Goal: Obtain resource: Download file/media

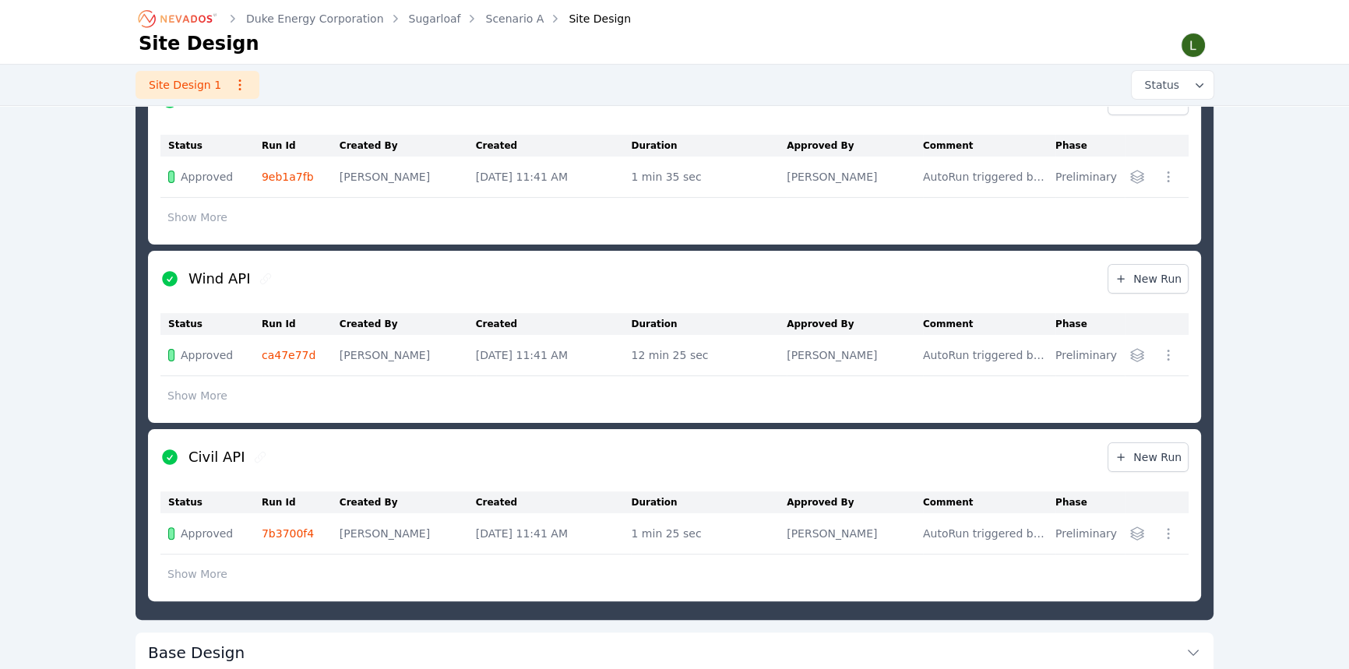
scroll to position [576, 0]
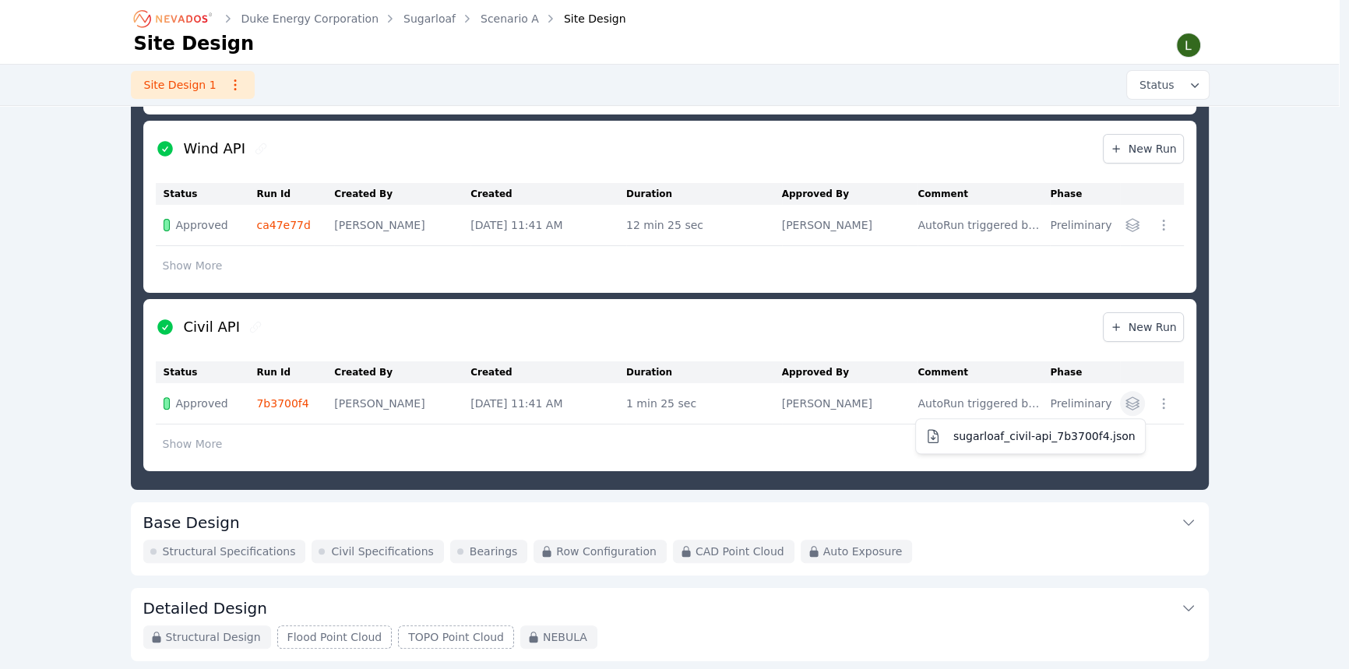
click at [1139, 404] on icon "button" at bounding box center [1132, 404] width 16 height 16
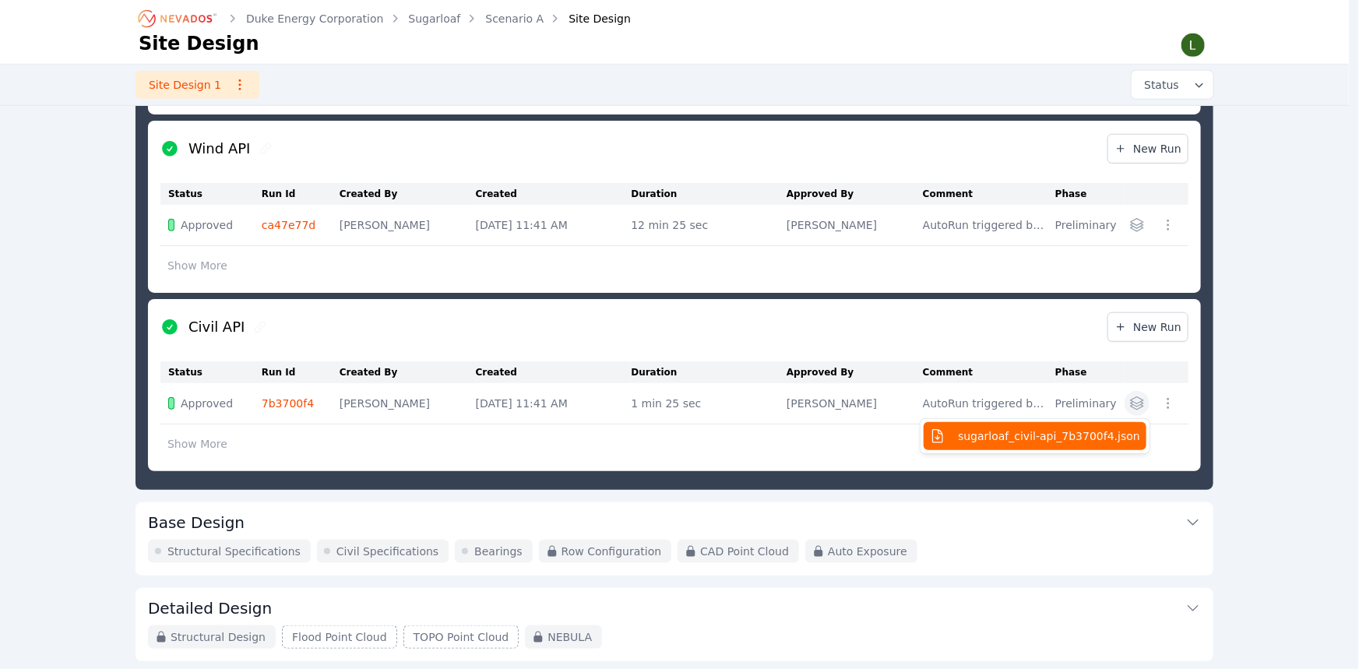
click at [1075, 438] on span "sugarloaf_civil-api_7b3700f4.json" at bounding box center [1049, 436] width 182 height 16
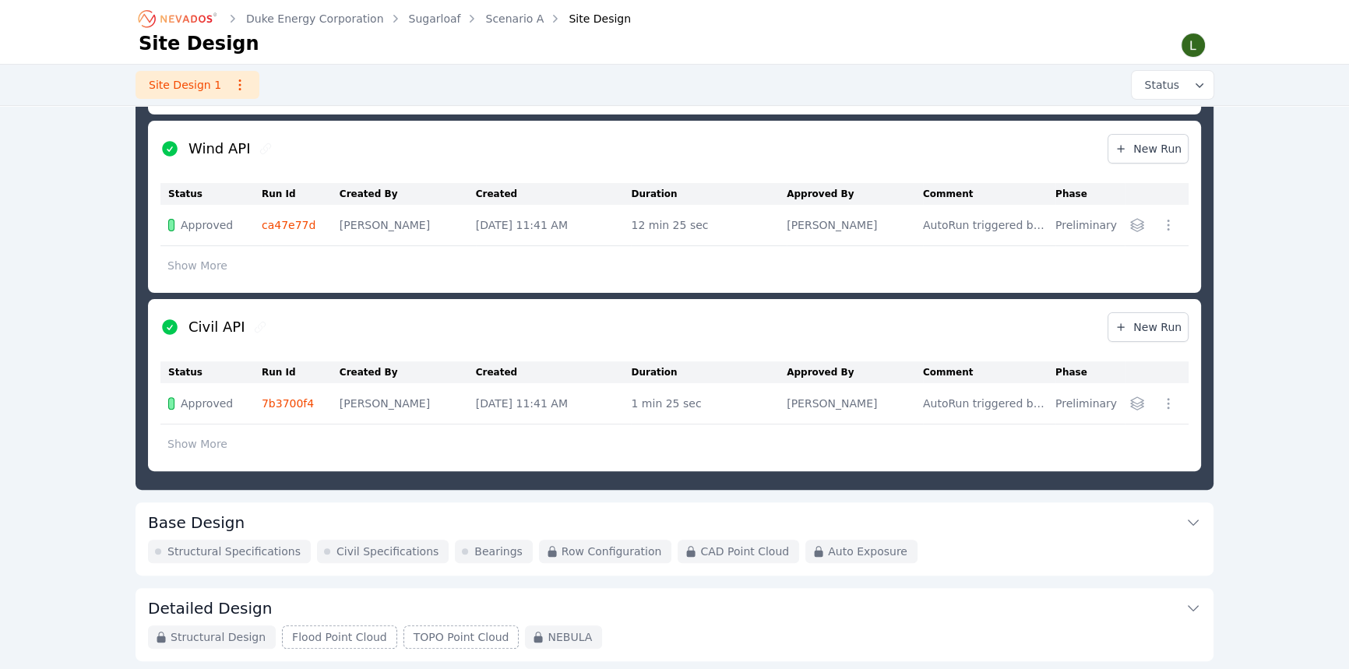
scroll to position [223, 0]
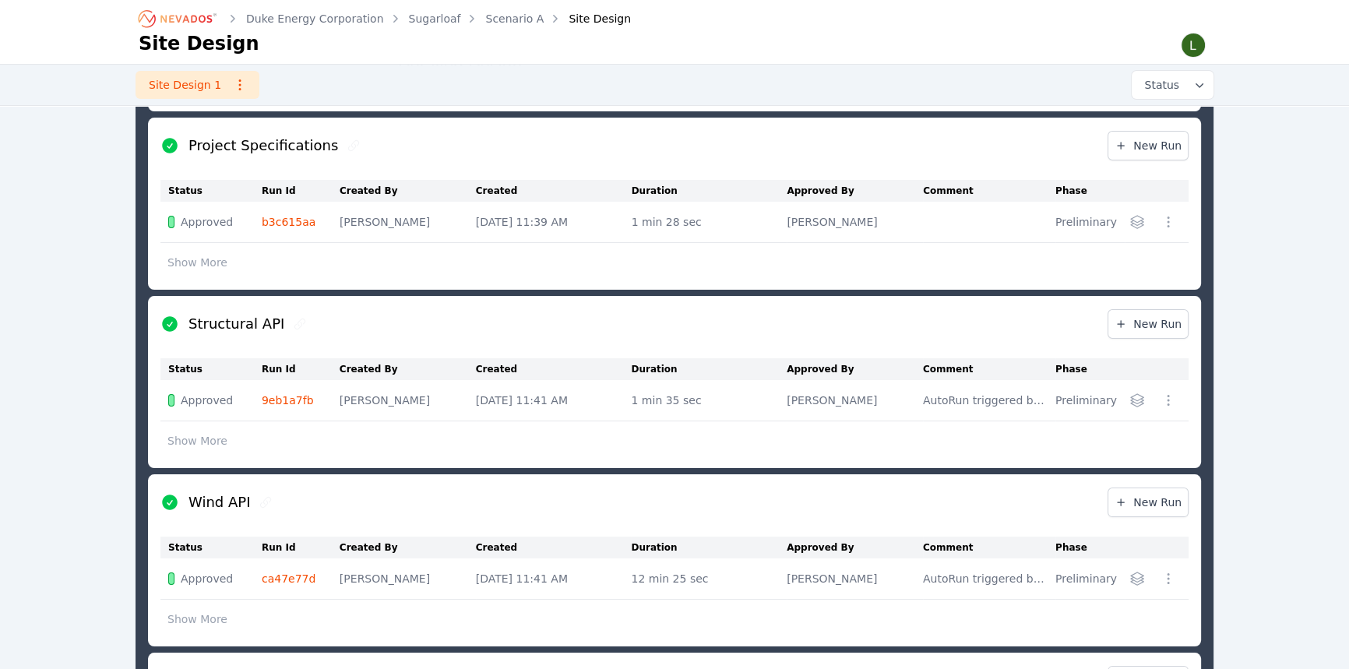
click at [111, 191] on div "Duke Energy Corporation Sugarloaf Scenario A Site Design Site Design Site Desig…" at bounding box center [674, 573] width 1349 height 1592
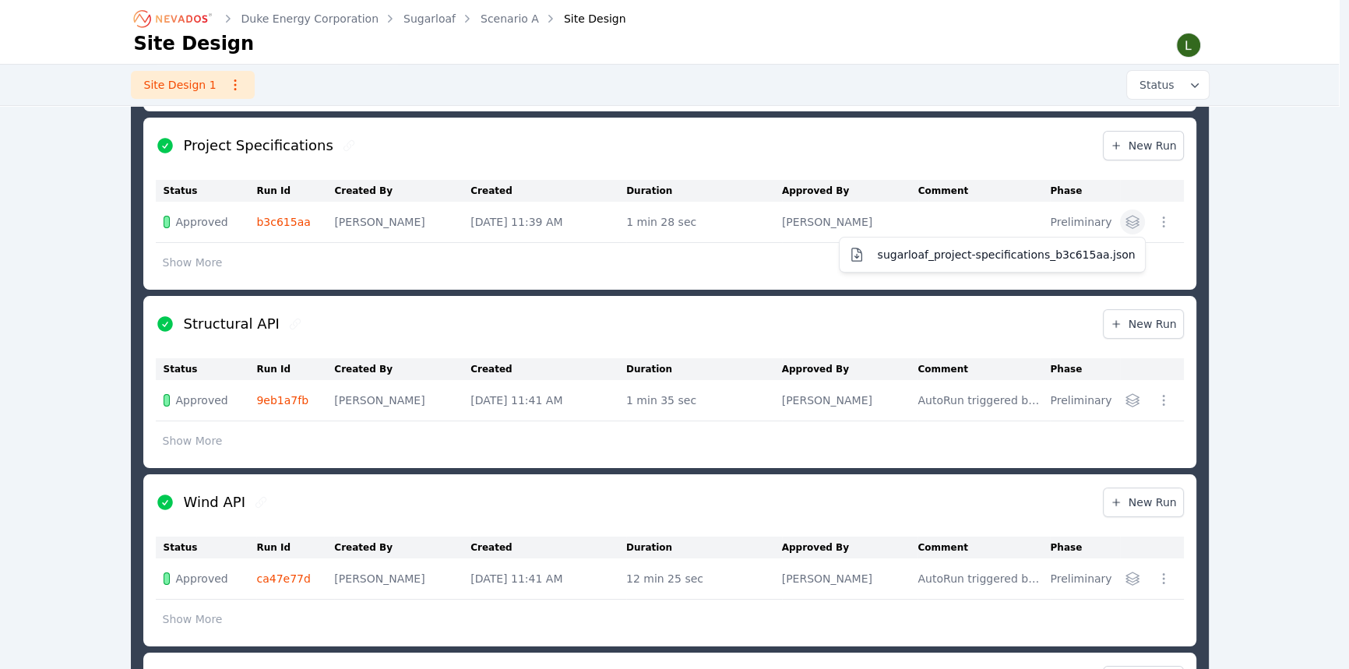
click at [1138, 226] on icon "button" at bounding box center [1131, 222] width 12 height 12
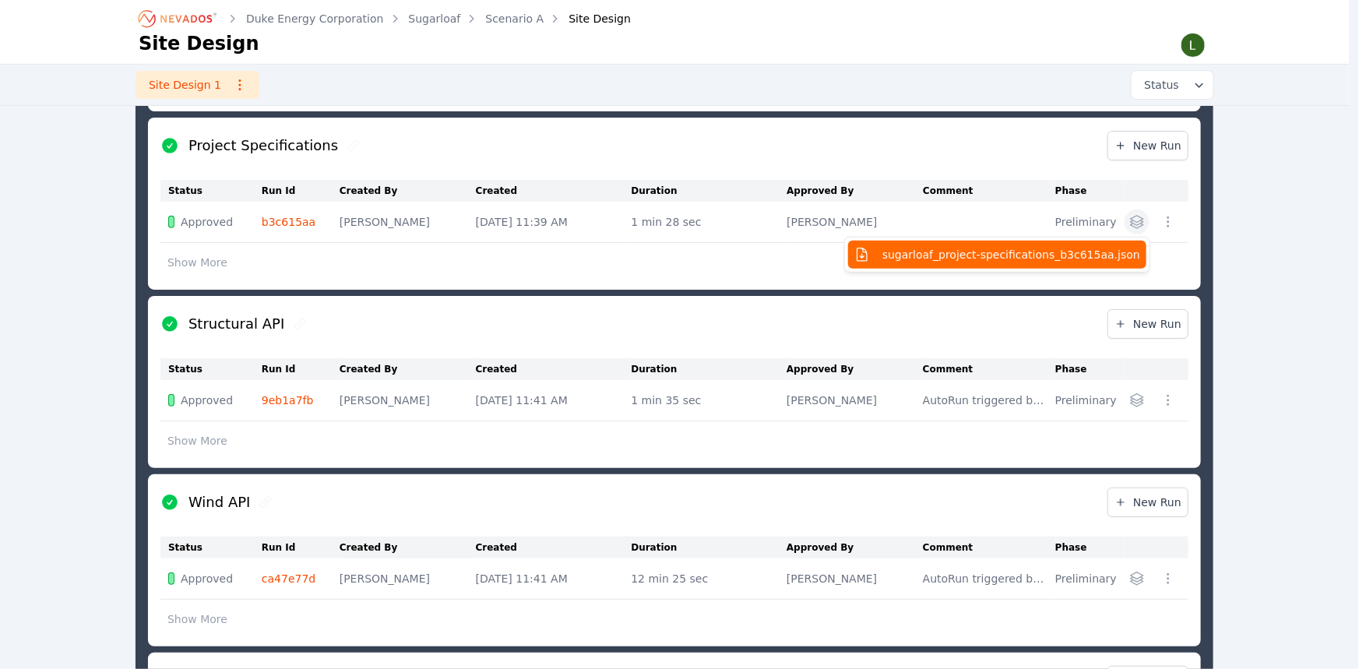
click at [1092, 255] on span "sugarloaf_project-specifications_b3c615aa.json" at bounding box center [1011, 255] width 258 height 16
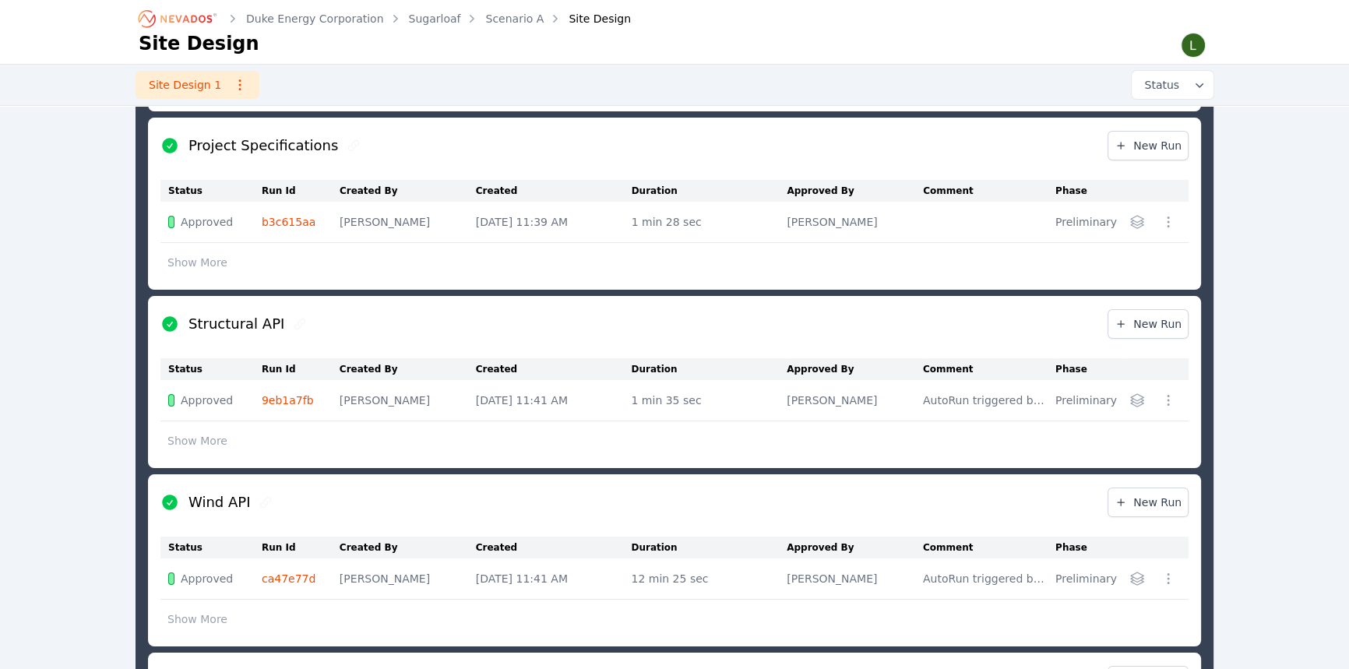
click at [1139, 396] on icon "button" at bounding box center [1137, 400] width 16 height 16
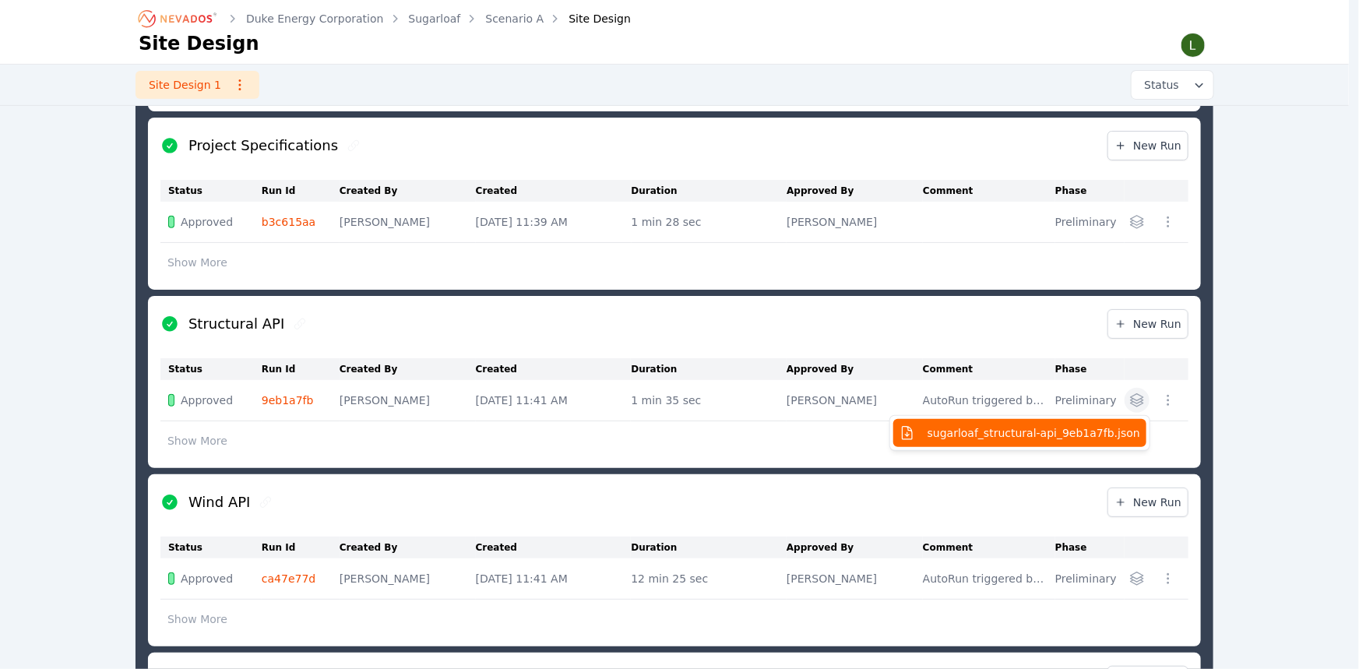
click at [1085, 433] on span "sugarloaf_structural-api_9eb1a7fb.json" at bounding box center [1033, 433] width 213 height 16
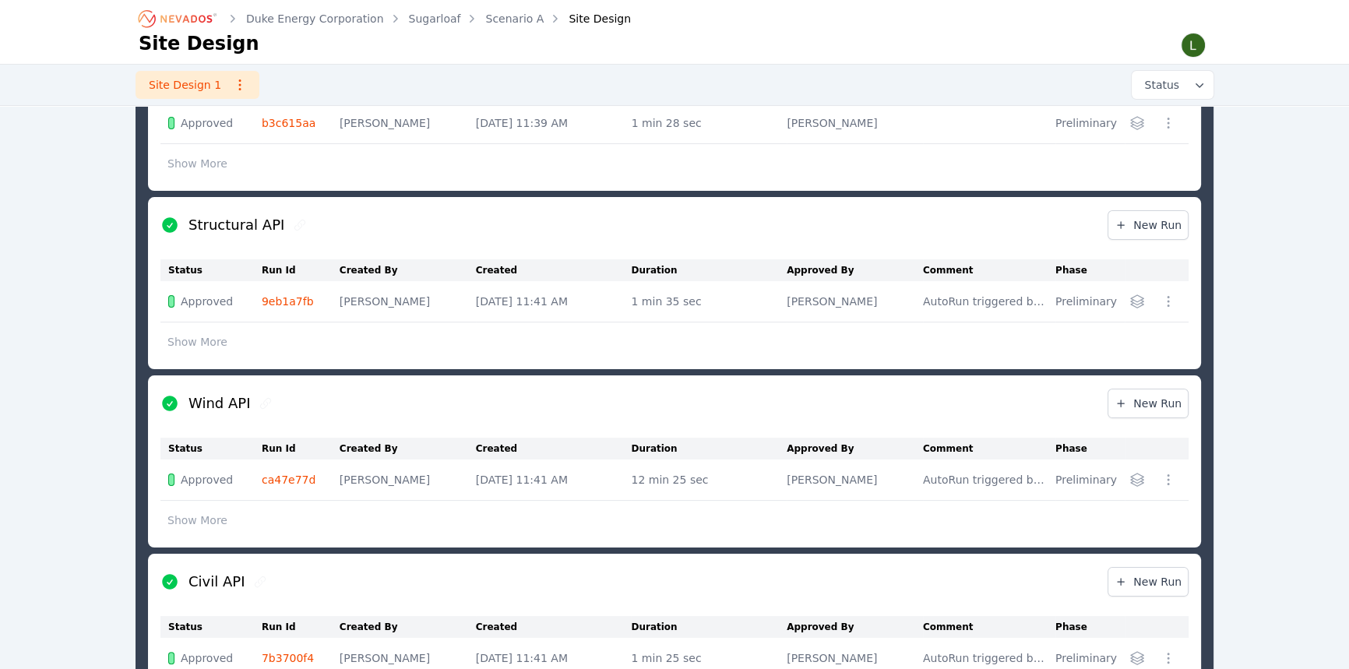
scroll to position [364, 0]
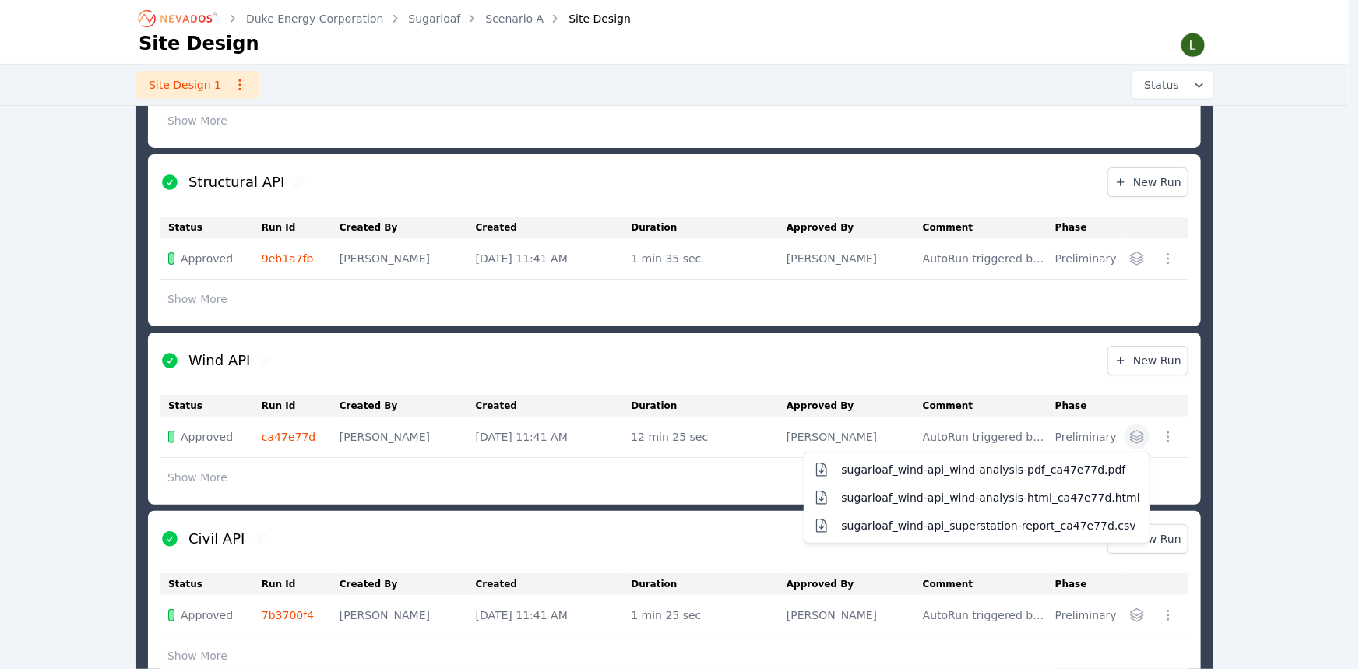
click at [1136, 439] on icon "button" at bounding box center [1137, 437] width 16 height 16
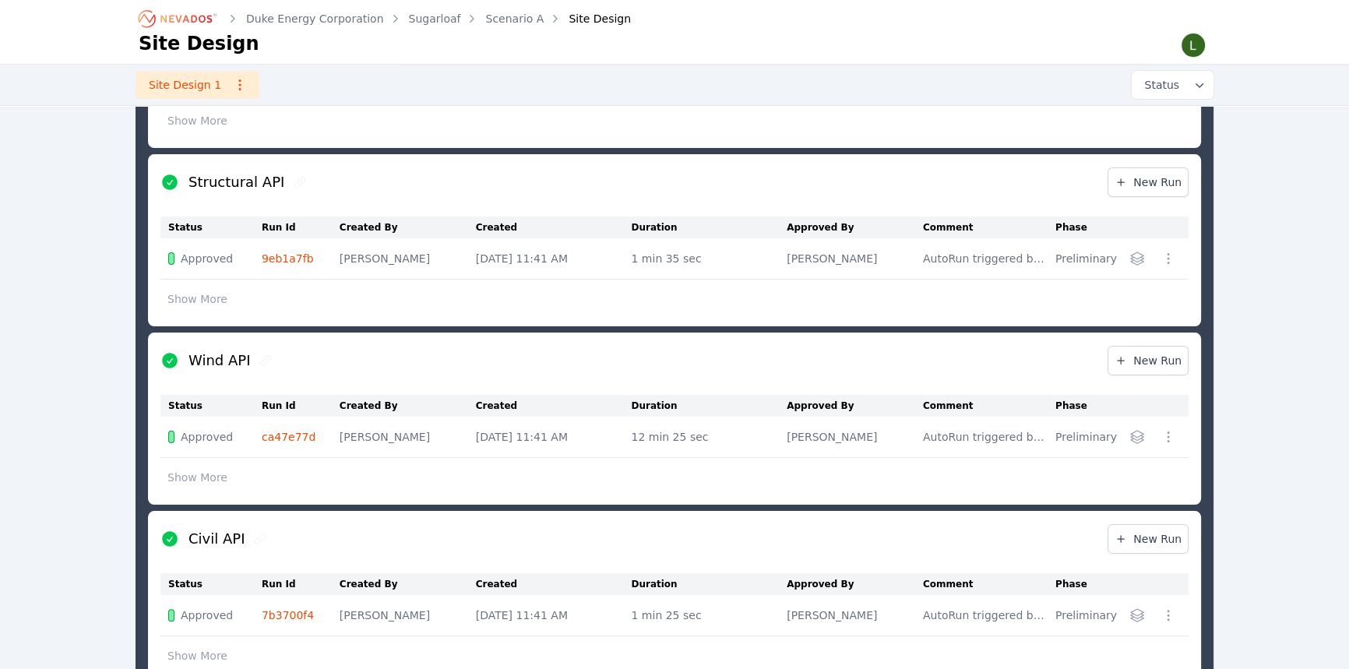
drag, startPoint x: 1225, startPoint y: 427, endPoint x: 1245, endPoint y: 484, distance: 60.3
click at [1245, 484] on div "Duke Energy Corporation Sugarloaf Scenario A Site Design Site Design Site Desig…" at bounding box center [674, 432] width 1349 height 1592
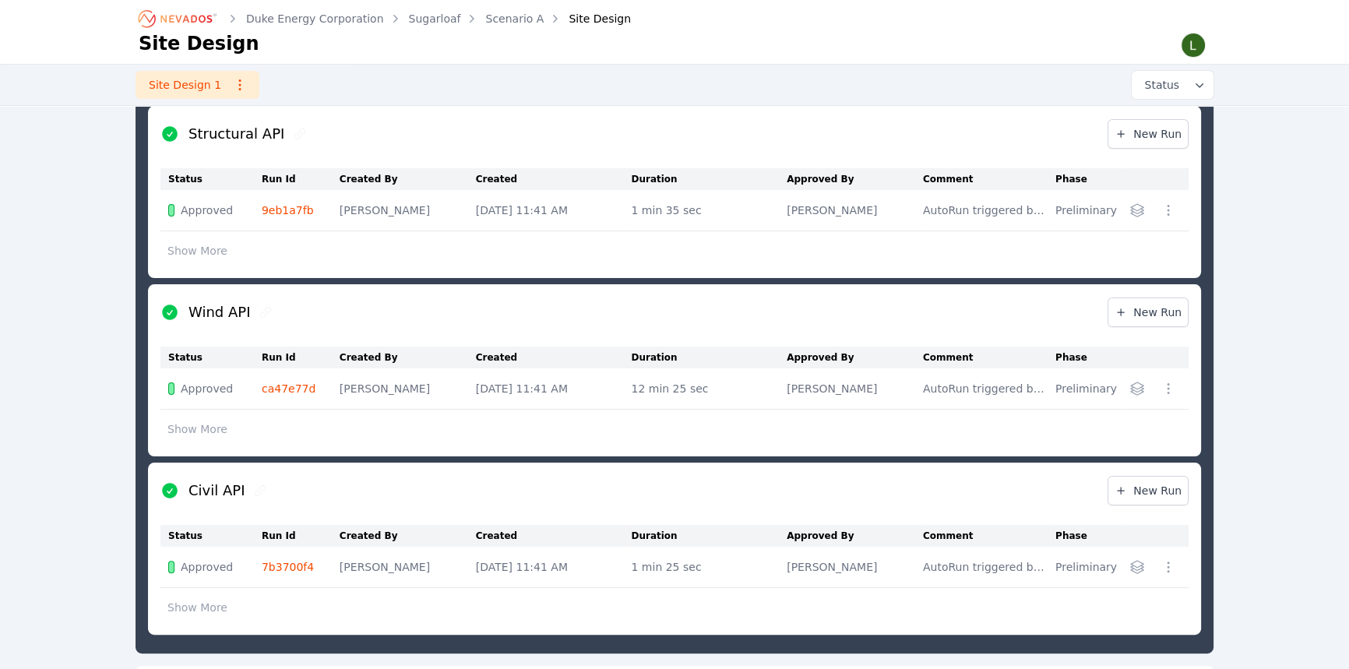
scroll to position [435, 0]
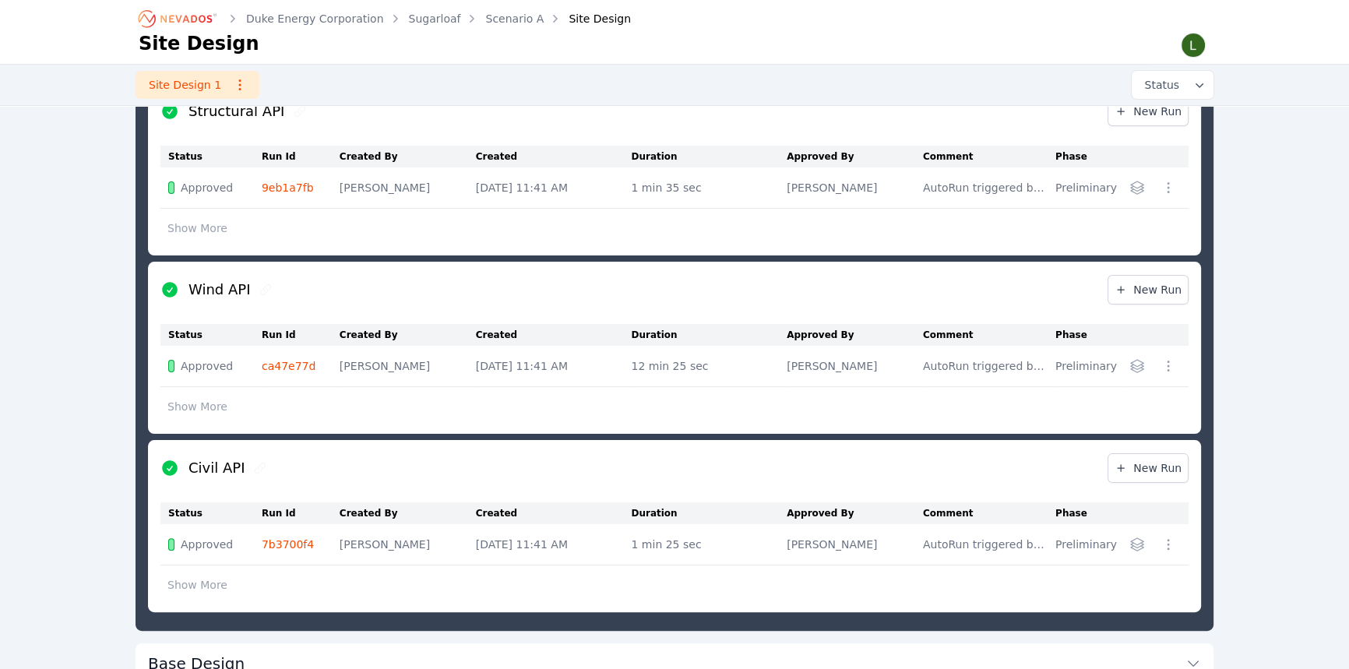
click at [1142, 540] on icon "button" at bounding box center [1137, 544] width 16 height 16
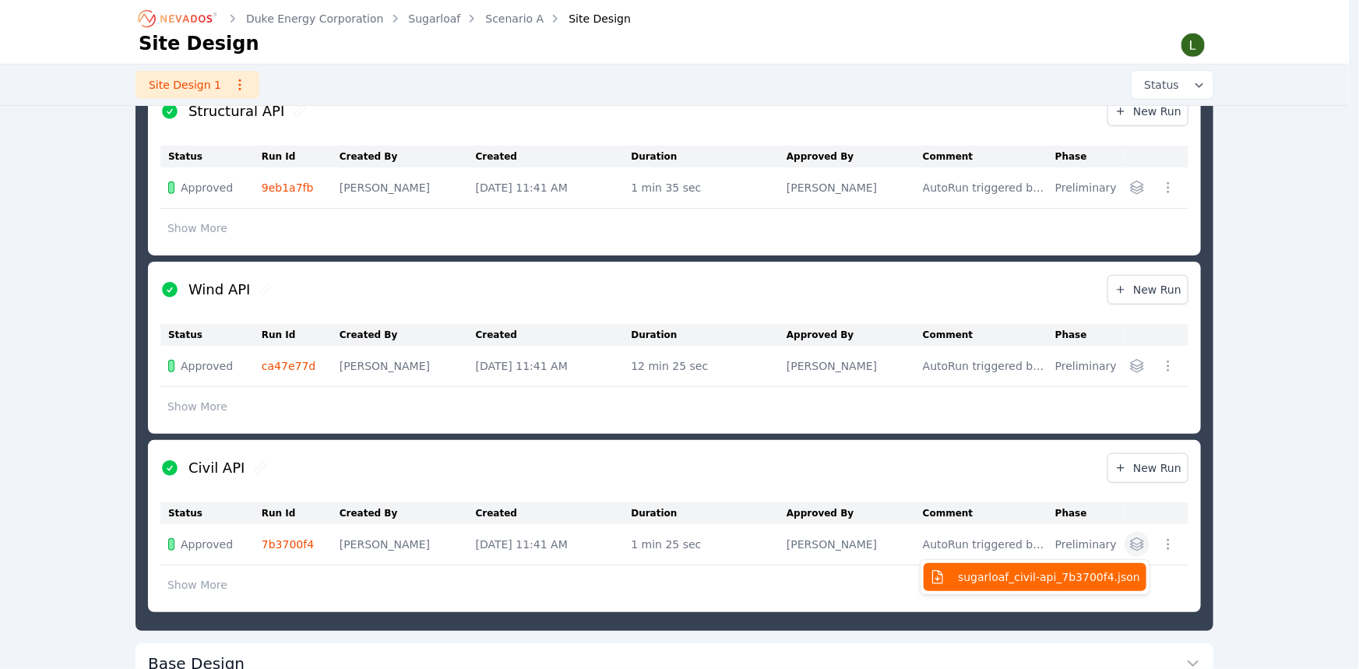
click at [1082, 576] on span "sugarloaf_civil-api_7b3700f4.json" at bounding box center [1049, 577] width 182 height 16
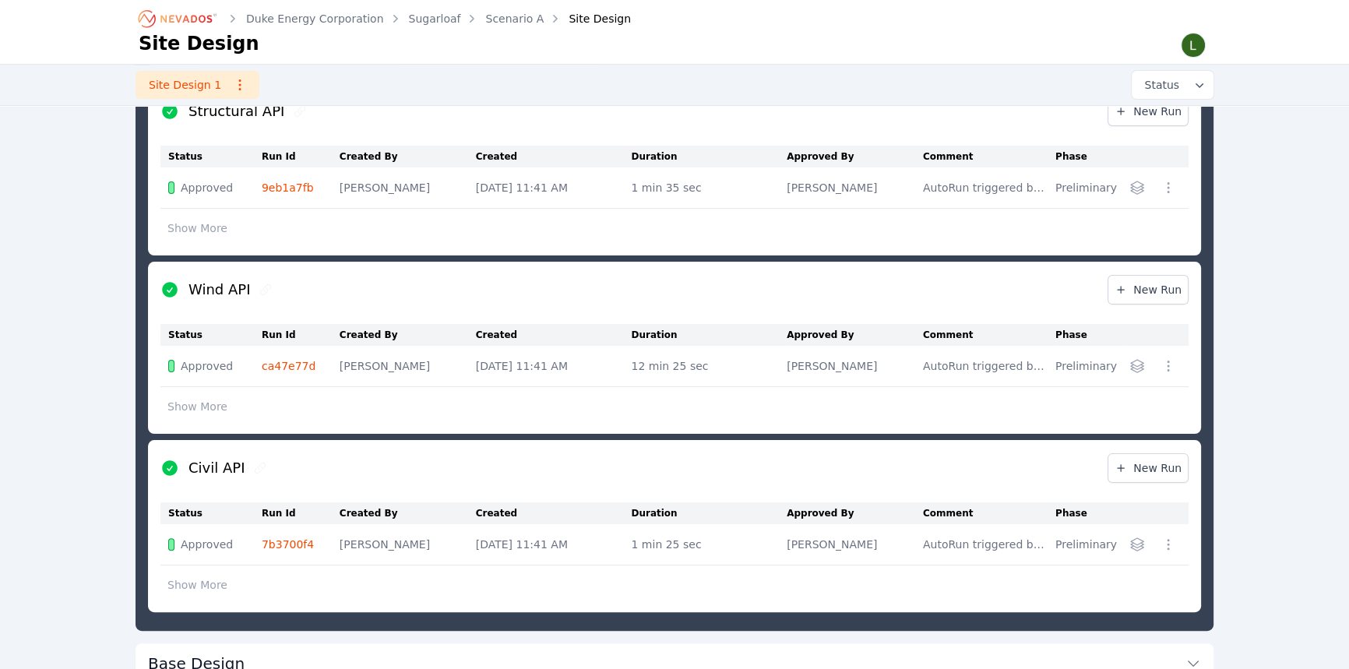
scroll to position [223, 0]
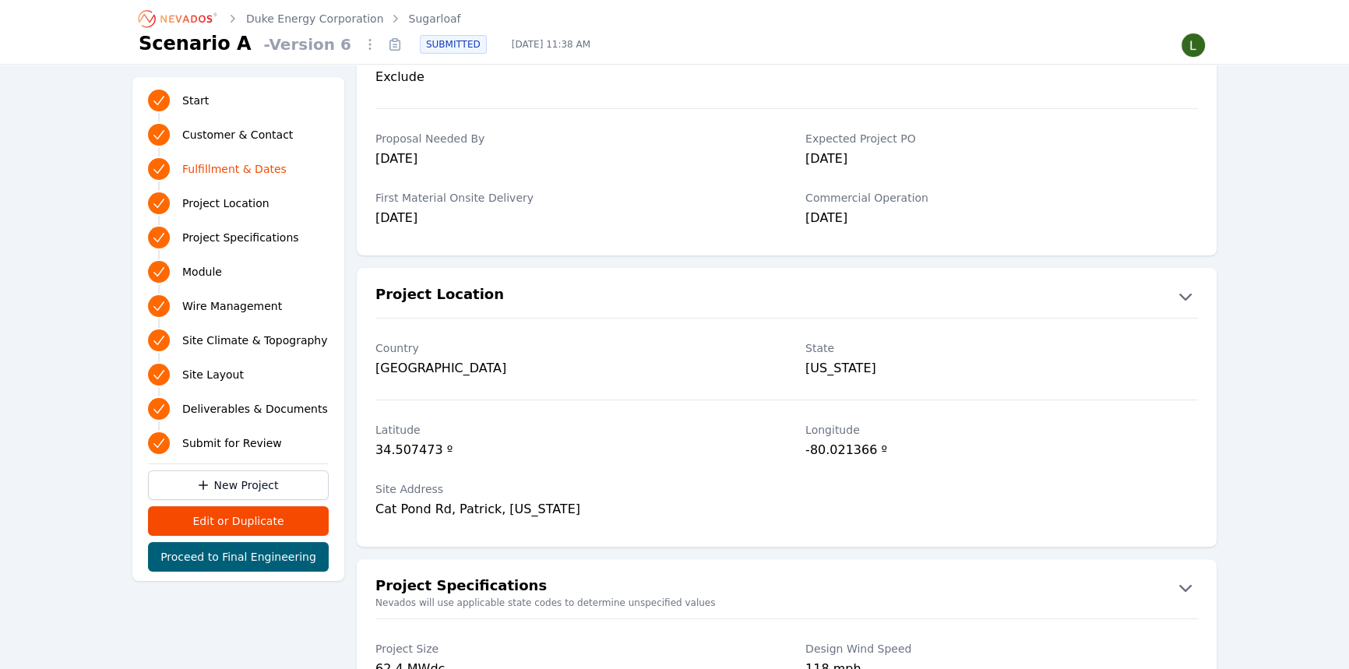
scroll to position [631, 0]
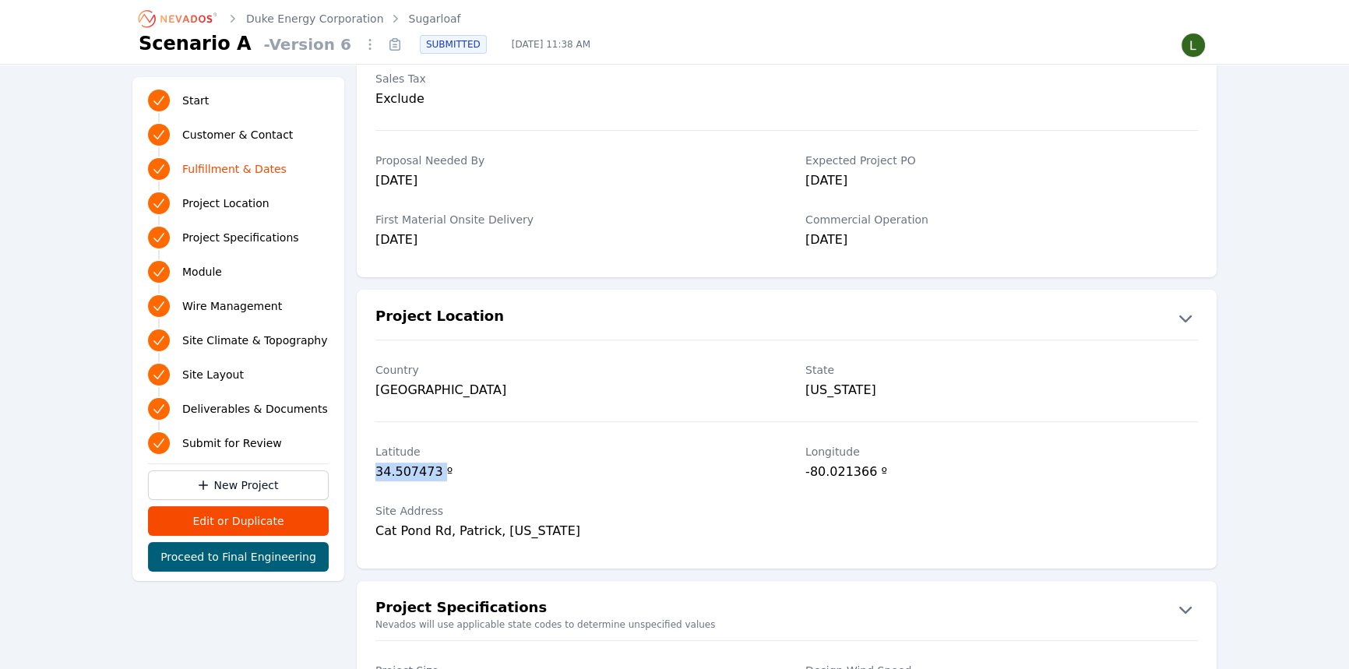
drag, startPoint x: 436, startPoint y: 469, endPoint x: 369, endPoint y: 471, distance: 67.0
click at [369, 471] on div "[GEOGRAPHIC_DATA] º" at bounding box center [787, 463] width 860 height 59
copy div "34.507473"
drag, startPoint x: 864, startPoint y: 471, endPoint x: 888, endPoint y: 464, distance: 25.1
click at [800, 470] on div "[GEOGRAPHIC_DATA] º" at bounding box center [787, 463] width 860 height 59
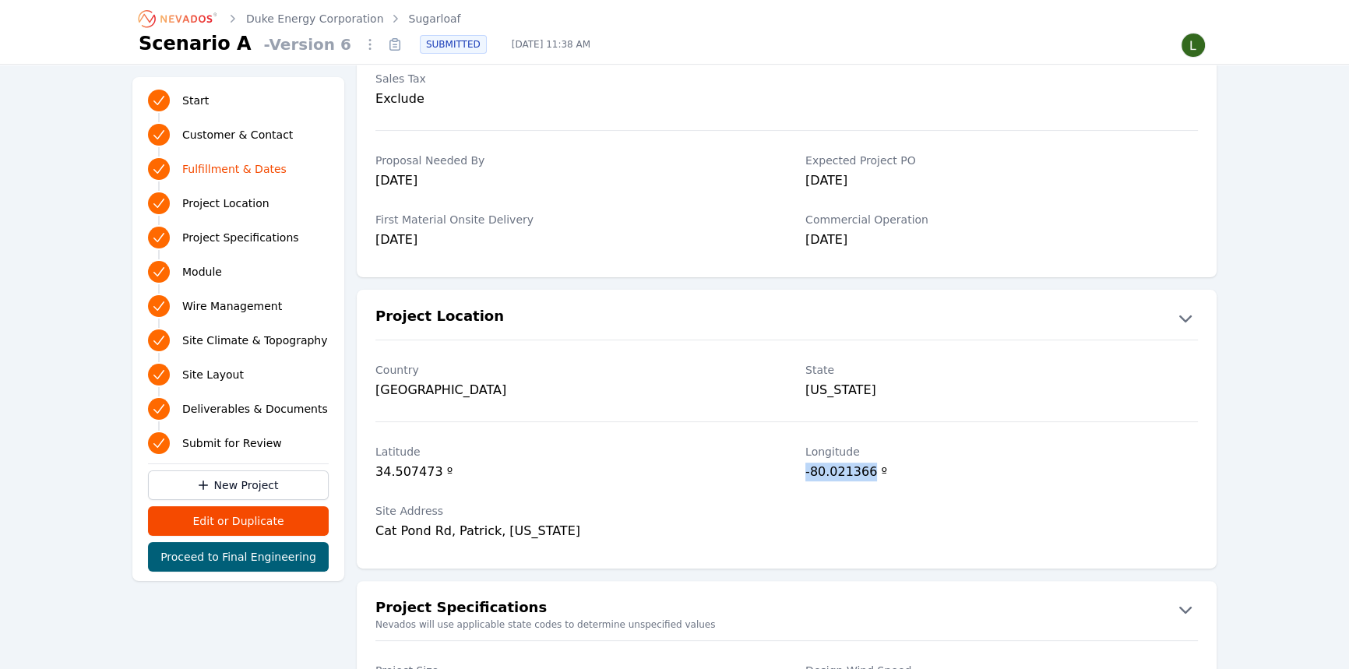
copy div "-80.021366"
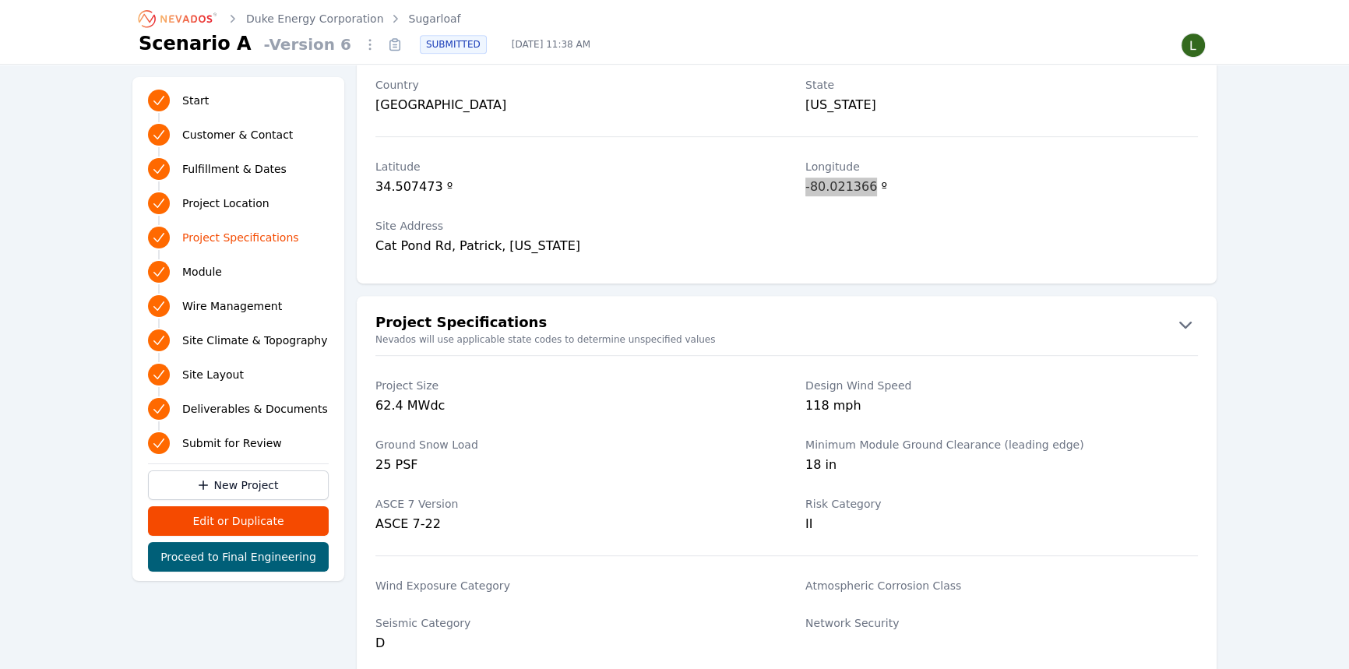
scroll to position [779, 0]
